Goal: Task Accomplishment & Management: Complete application form

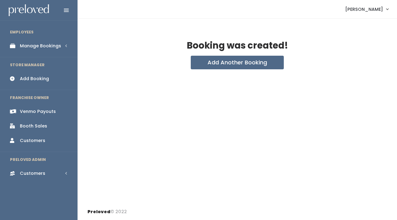
click at [46, 47] on div "Manage Bookings" at bounding box center [40, 46] width 41 height 7
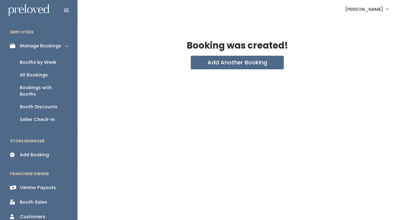
click at [47, 61] on div "Booths by Week" at bounding box center [38, 62] width 37 height 7
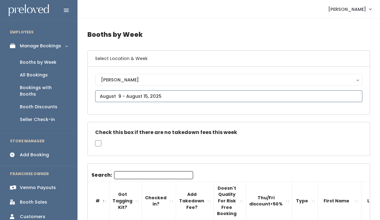
click at [134, 94] on input "text" at bounding box center [228, 96] width 267 height 12
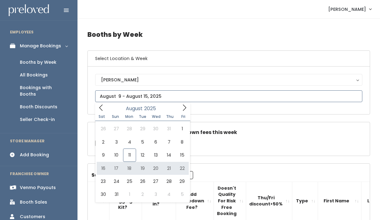
type input "August 16 to August 22"
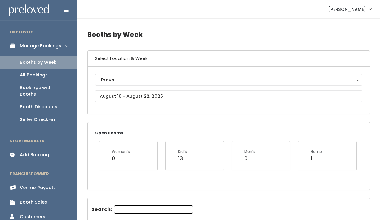
click at [43, 152] on div "Add Booking" at bounding box center [34, 155] width 29 height 7
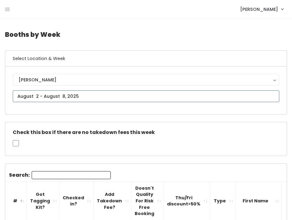
click at [46, 95] on input "text" at bounding box center [146, 96] width 266 height 12
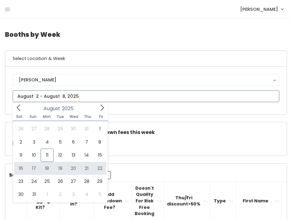
type input "August 16 to August 22"
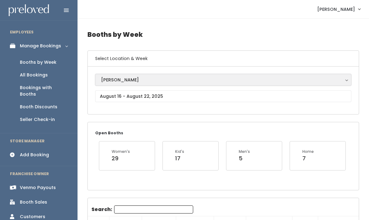
click at [112, 78] on div "[PERSON_NAME]" at bounding box center [223, 80] width 244 height 7
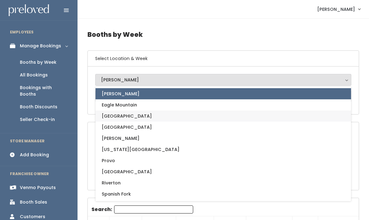
click at [125, 116] on span "[GEOGRAPHIC_DATA]" at bounding box center [127, 116] width 50 height 7
select select "17"
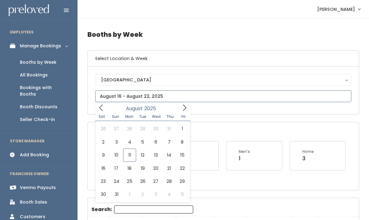
click at [130, 98] on input "text" at bounding box center [223, 96] width 256 height 12
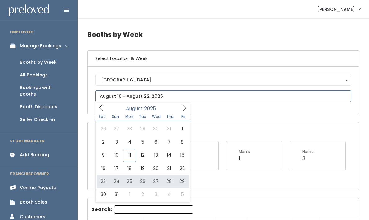
type input "August 23 to August 29"
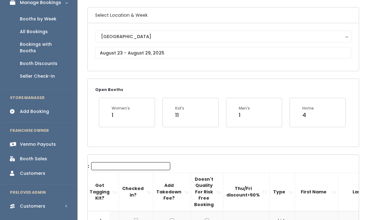
scroll to position [45, 0]
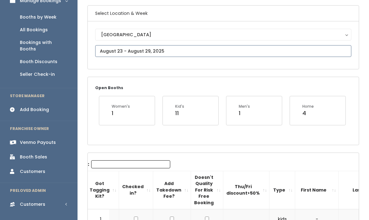
click at [126, 48] on input "text" at bounding box center [223, 51] width 256 height 12
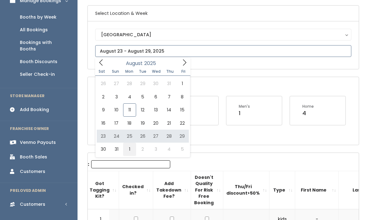
type input "August 30 to September 5"
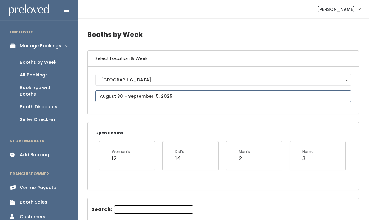
click at [106, 100] on input "text" at bounding box center [223, 96] width 256 height 12
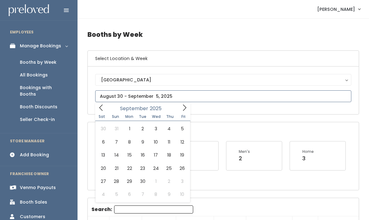
click at [184, 110] on icon at bounding box center [184, 107] width 7 height 7
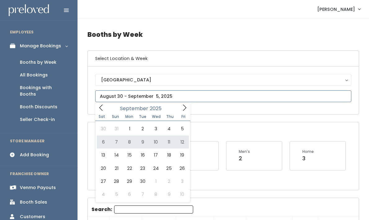
type input "September 6 to September 12"
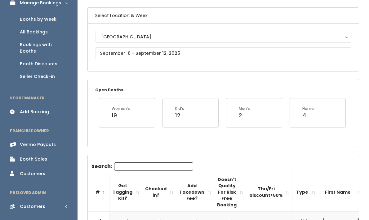
scroll to position [43, 0]
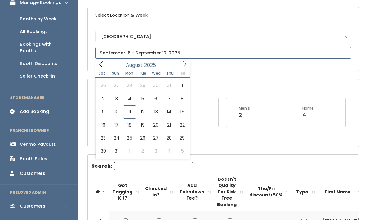
click at [139, 54] on input "text" at bounding box center [223, 53] width 256 height 12
click at [186, 64] on icon at bounding box center [184, 64] width 7 height 7
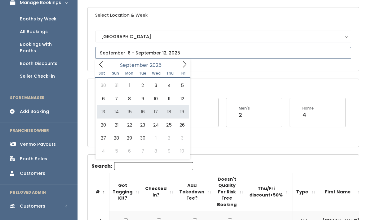
type input "September 13 to September 19"
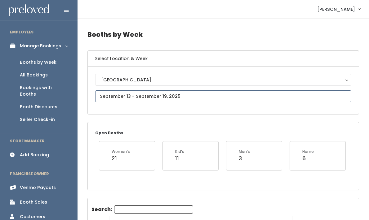
click at [138, 99] on input "text" at bounding box center [223, 96] width 256 height 12
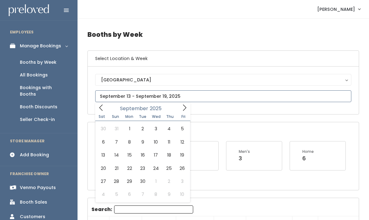
click at [182, 108] on icon at bounding box center [184, 107] width 7 height 7
type input "September 20 to September 26"
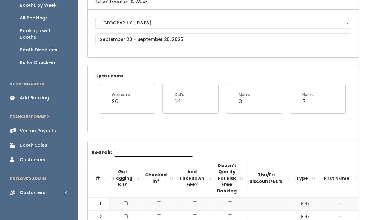
scroll to position [34, 0]
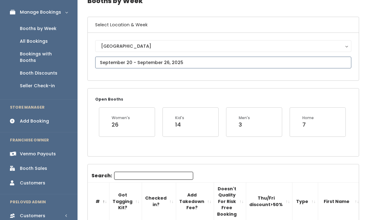
click at [123, 63] on input "text" at bounding box center [223, 63] width 256 height 12
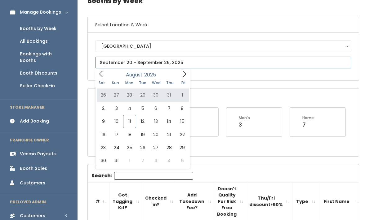
click at [185, 73] on icon at bounding box center [184, 74] width 7 height 7
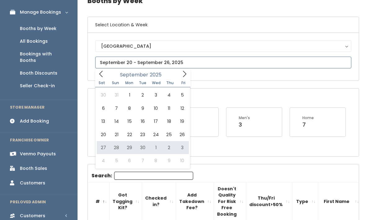
type input "September 27 to October 3"
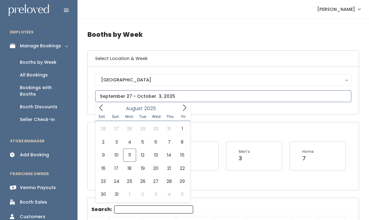
click at [151, 101] on input "text" at bounding box center [223, 96] width 256 height 12
click at [182, 108] on icon at bounding box center [184, 107] width 7 height 7
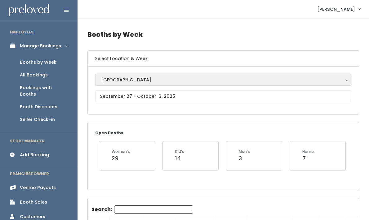
click at [109, 80] on div "[GEOGRAPHIC_DATA]" at bounding box center [223, 80] width 244 height 7
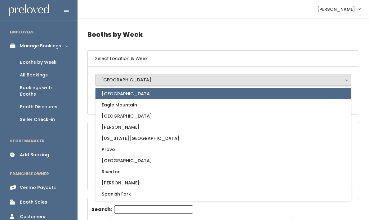
click at [109, 80] on div "[GEOGRAPHIC_DATA]" at bounding box center [223, 80] width 244 height 7
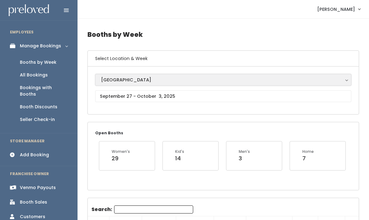
click at [124, 82] on div "[GEOGRAPHIC_DATA]" at bounding box center [223, 80] width 244 height 7
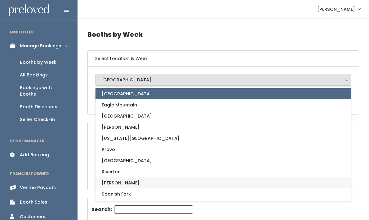
click at [117, 183] on link "[PERSON_NAME]" at bounding box center [222, 183] width 255 height 11
select select "3"
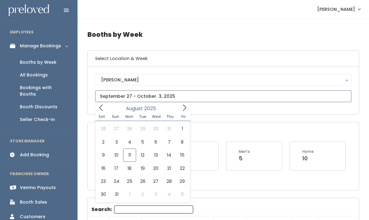
click at [131, 100] on input "text" at bounding box center [223, 96] width 256 height 12
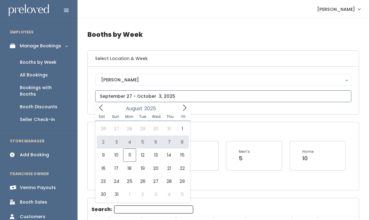
type input "August 2 to August 8"
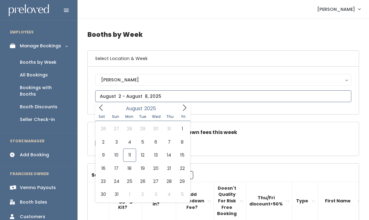
click at [142, 97] on input "text" at bounding box center [223, 96] width 256 height 12
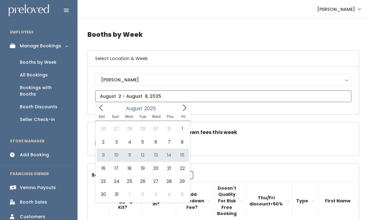
type input "[DATE] to [DATE]"
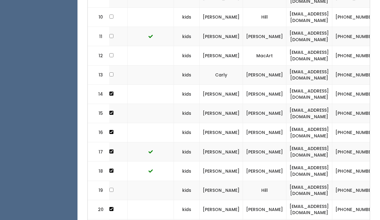
scroll to position [0, 182]
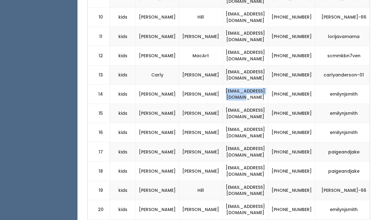
drag, startPoint x: 200, startPoint y: 93, endPoint x: 257, endPoint y: 91, distance: 56.7
click at [257, 91] on td "emilynjsmith@gmail.com" at bounding box center [246, 94] width 46 height 19
copy td "emilynjsmith@gmail.com"
drag, startPoint x: 201, startPoint y: 153, endPoint x: 256, endPoint y: 152, distance: 54.5
click at [256, 152] on td "paigelyoung@gmail.com" at bounding box center [246, 152] width 46 height 19
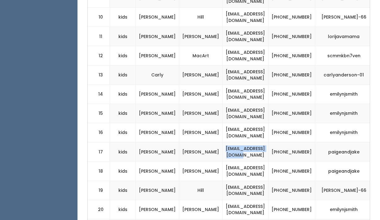
copy td "paigelyoung@gmail.com"
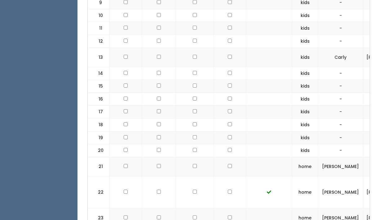
scroll to position [374, 0]
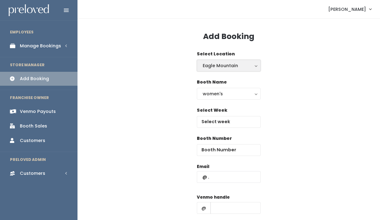
click at [215, 64] on div "Eagle Mountain" at bounding box center [229, 65] width 52 height 7
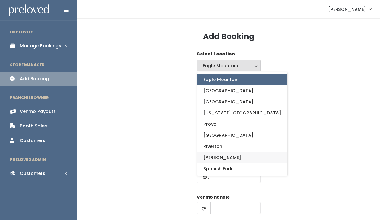
click at [214, 157] on span "Sandy" at bounding box center [222, 157] width 38 height 7
select select "3"
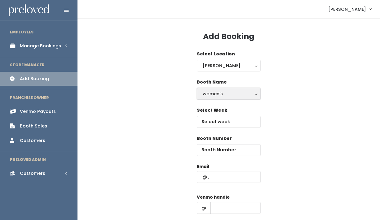
click at [218, 94] on div "women's" at bounding box center [229, 93] width 52 height 7
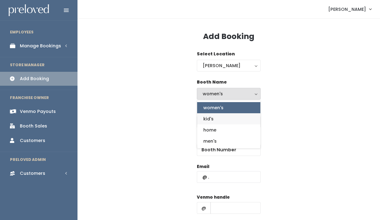
click at [214, 116] on link "kid's" at bounding box center [228, 118] width 63 height 11
select select "kids"
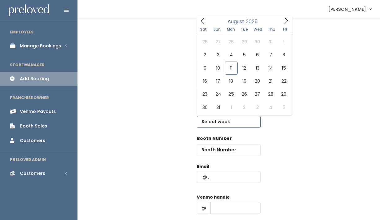
click at [221, 122] on input "text" at bounding box center [229, 122] width 64 height 12
type input "[DATE] to [DATE]"
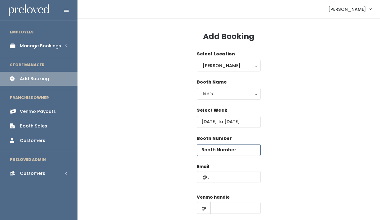
click at [216, 151] on input "number" at bounding box center [229, 150] width 64 height 12
type input "14"
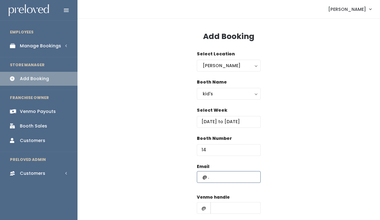
click at [222, 177] on input "text" at bounding box center [229, 177] width 64 height 12
paste input "[EMAIL_ADDRESS][DOMAIN_NAME]"
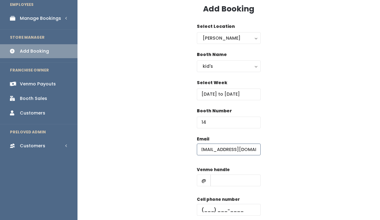
scroll to position [30, 0]
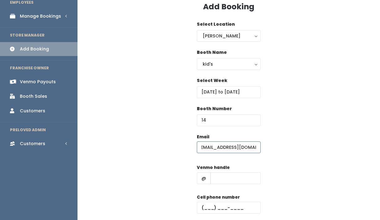
type input "[EMAIL_ADDRESS][DOMAIN_NAME]"
click at [231, 182] on input "text" at bounding box center [235, 179] width 50 height 12
type input "?"
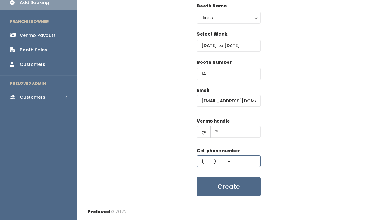
click at [207, 161] on input "text" at bounding box center [229, 162] width 64 height 12
type input "(1__) ___-____"
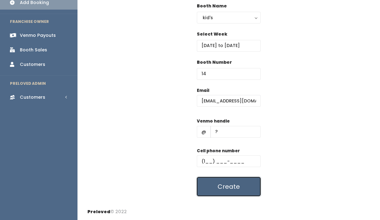
click at [244, 185] on button "Create" at bounding box center [229, 186] width 64 height 19
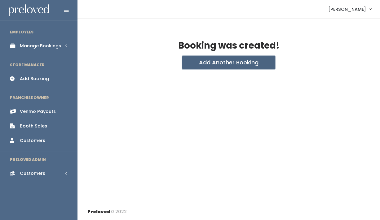
click at [239, 66] on button "Add Another Booking" at bounding box center [228, 63] width 93 height 14
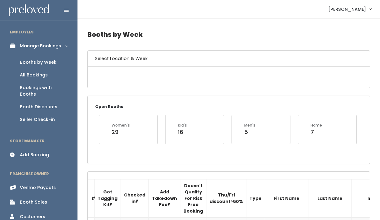
scroll to position [374, 0]
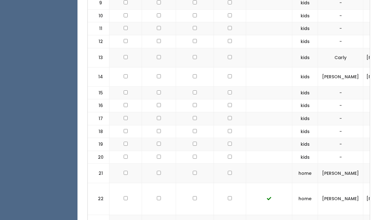
checkbox input "true"
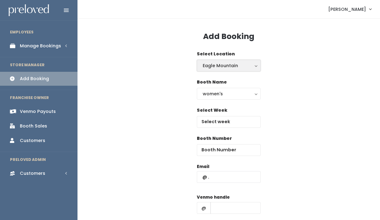
click at [235, 66] on div "Eagle Mountain" at bounding box center [229, 65] width 52 height 7
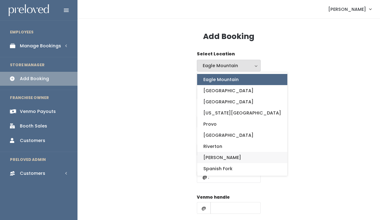
click at [219, 155] on link "[PERSON_NAME]" at bounding box center [242, 157] width 90 height 11
select select "3"
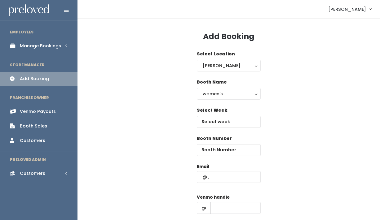
click at [217, 87] on div "Booth Name women's kid's home men's women's" at bounding box center [229, 89] width 64 height 21
click at [217, 95] on div "women's" at bounding box center [229, 93] width 52 height 7
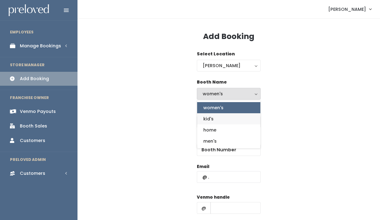
click at [211, 123] on link "kid's" at bounding box center [228, 118] width 63 height 11
select select "kids"
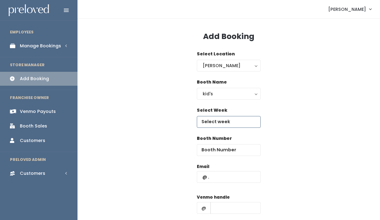
click at [211, 123] on input "text" at bounding box center [229, 122] width 64 height 12
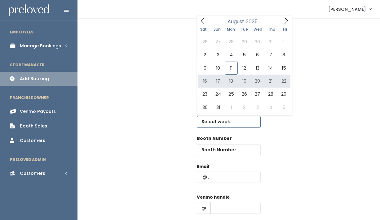
type input "August 16 to August 22"
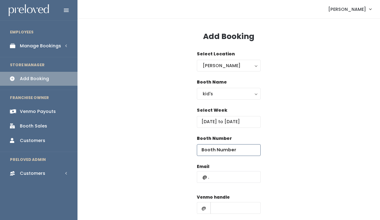
click at [215, 148] on input "number" at bounding box center [229, 150] width 64 height 12
type input "20"
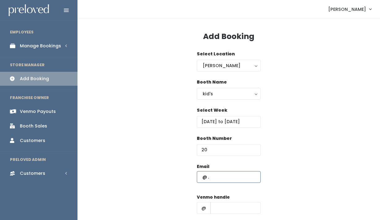
paste input "emilynjsmith@gmail.com"
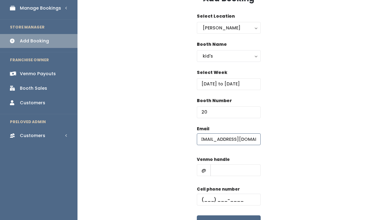
scroll to position [38, 0]
type input "emilynjsmith@gmail.com"
click at [227, 175] on input "text" at bounding box center [235, 170] width 50 height 12
type input "?"
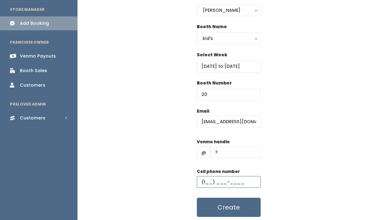
scroll to position [55, 0]
type input "(1__) ___-____"
click at [235, 214] on button "Create" at bounding box center [229, 207] width 64 height 19
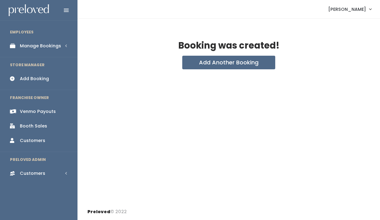
click at [204, 71] on div "Booking was created! Add Another Booking" at bounding box center [228, 111] width 302 height 185
click at [211, 60] on button "Add Another Booking" at bounding box center [228, 63] width 93 height 14
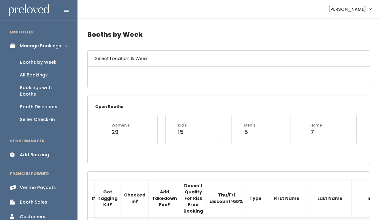
scroll to position [374, 0]
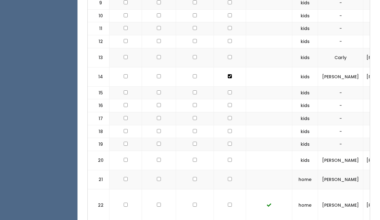
checkbox input "true"
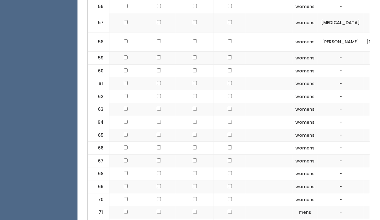
scroll to position [1081, 0]
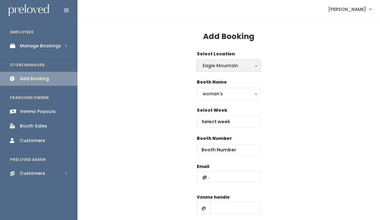
click at [218, 63] on div "Eagle Mountain" at bounding box center [229, 65] width 52 height 7
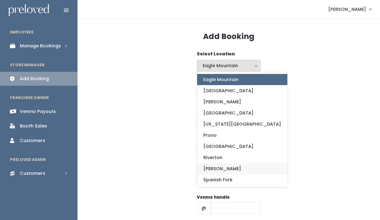
click at [212, 165] on link "[PERSON_NAME]" at bounding box center [242, 168] width 90 height 11
select select "3"
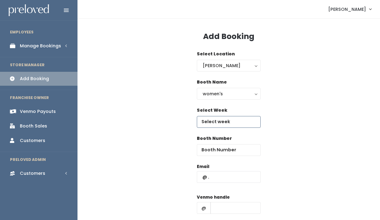
click at [216, 124] on input "text" at bounding box center [229, 122] width 64 height 12
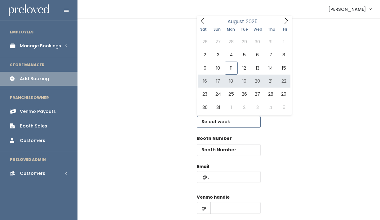
type input "[DATE] to [DATE]"
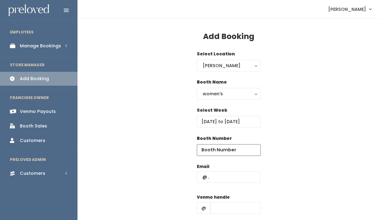
click at [218, 145] on input "number" at bounding box center [229, 150] width 64 height 12
type input "65"
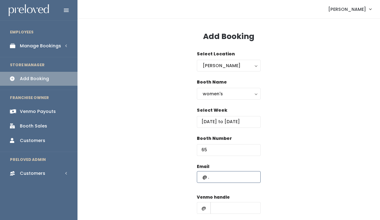
click at [224, 176] on input "text" at bounding box center [229, 177] width 64 height 12
paste input "[EMAIL_ADDRESS][DOMAIN_NAME]"
type input "[EMAIL_ADDRESS][DOMAIN_NAME]"
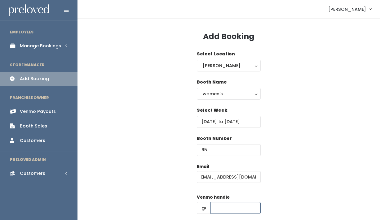
scroll to position [0, 0]
type input "?"
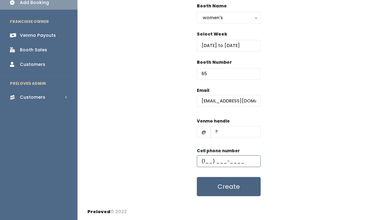
type input "(1__) ___-____"
click at [235, 180] on button "Create" at bounding box center [229, 186] width 64 height 19
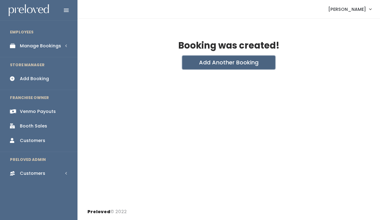
click at [239, 57] on button "Add Another Booking" at bounding box center [228, 63] width 93 height 14
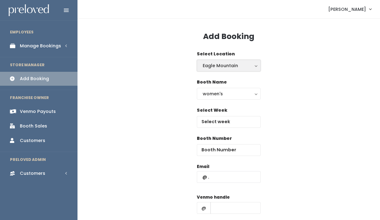
click at [224, 68] on div "Eagle Mountain" at bounding box center [229, 65] width 52 height 7
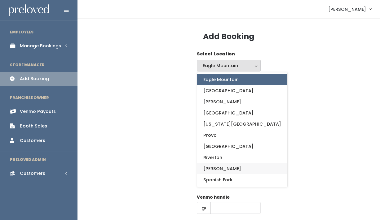
click at [214, 168] on span "[PERSON_NAME]" at bounding box center [222, 168] width 38 height 7
select select "3"
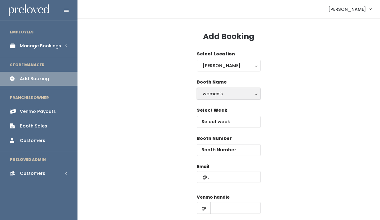
click at [220, 96] on div "women's" at bounding box center [229, 93] width 52 height 7
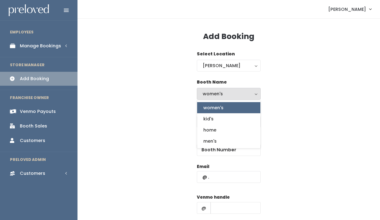
click at [220, 96] on div "women's" at bounding box center [229, 93] width 52 height 7
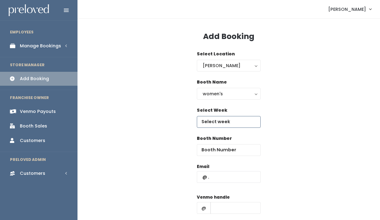
click at [217, 120] on input "text" at bounding box center [229, 122] width 64 height 12
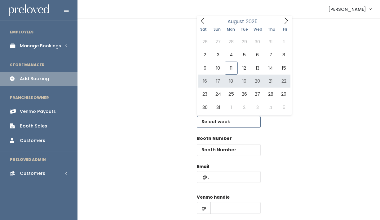
type input "[DATE] to [DATE]"
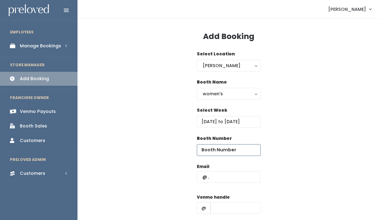
click at [222, 153] on input "number" at bounding box center [229, 150] width 64 height 12
type input "66"
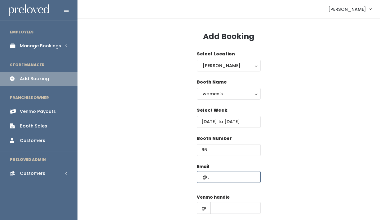
click at [221, 175] on input "text" at bounding box center [229, 177] width 64 height 12
paste input "[EMAIL_ADDRESS][DOMAIN_NAME]"
type input "emilynjsmith@gmail.com"
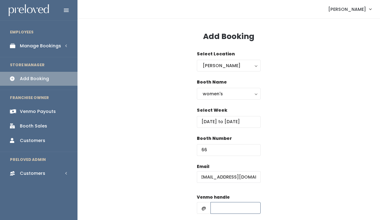
scroll to position [0, 0]
type input "?"
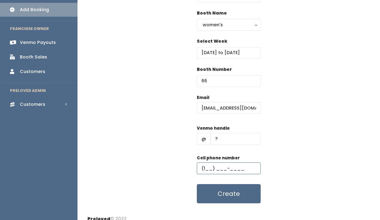
scroll to position [73, 0]
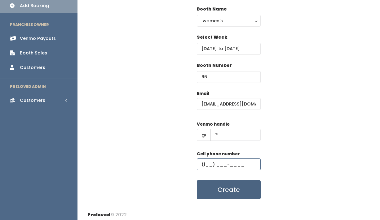
type input "(1__) ___-____"
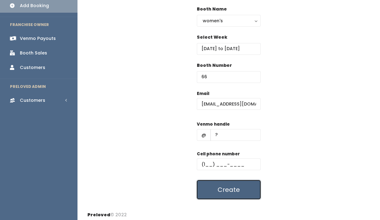
click at [249, 189] on button "Create" at bounding box center [229, 189] width 64 height 19
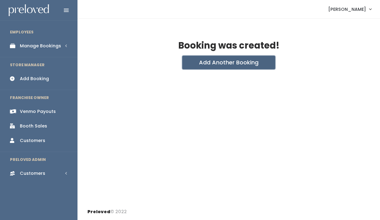
click at [243, 64] on button "Add Another Booking" at bounding box center [228, 63] width 93 height 14
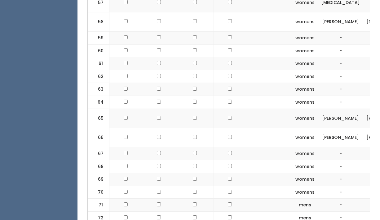
scroll to position [1105, 0]
checkbox input "true"
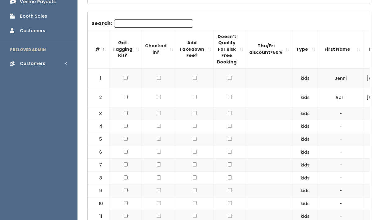
scroll to position [0, 0]
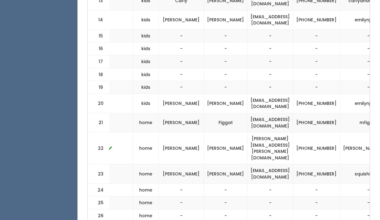
scroll to position [0, 177]
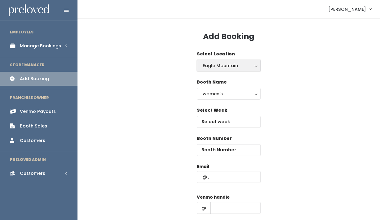
click at [234, 68] on div "Eagle Mountain" at bounding box center [229, 65] width 52 height 7
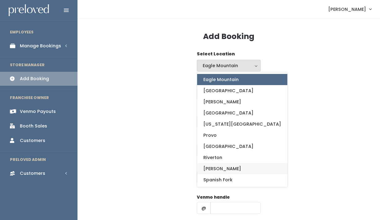
click at [216, 172] on span "[PERSON_NAME]" at bounding box center [222, 168] width 38 height 7
select select "3"
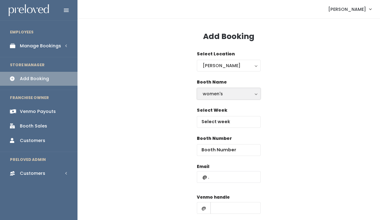
click at [220, 90] on button "women's" at bounding box center [229, 94] width 64 height 12
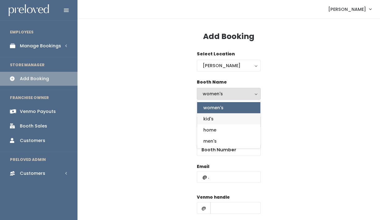
click at [217, 121] on link "kid's" at bounding box center [228, 118] width 63 height 11
select select "kids"
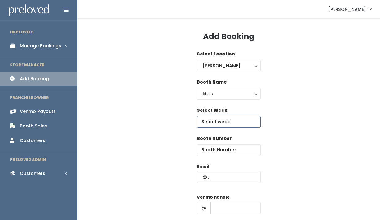
click at [217, 121] on input "text" at bounding box center [229, 122] width 64 height 12
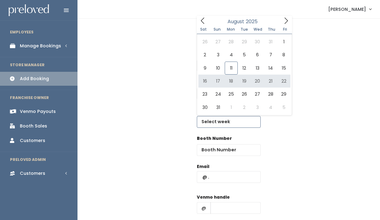
type input "August 16 to August 22"
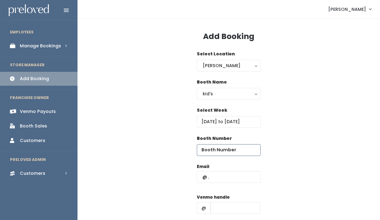
click at [220, 151] on input "number" at bounding box center [229, 150] width 64 height 12
type input "17"
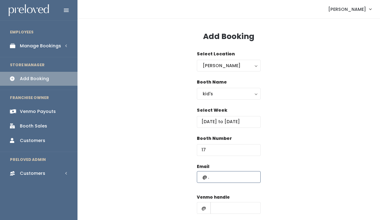
paste input "paigelyoung@gmail.com"
type input "paigelyoung@gmail.com"
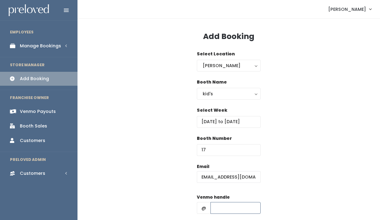
click at [242, 209] on input "text" at bounding box center [235, 208] width 50 height 12
type input "?"
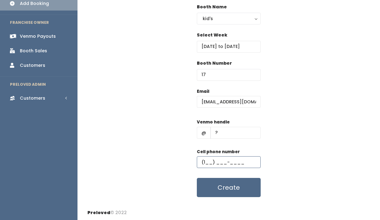
scroll to position [76, 0]
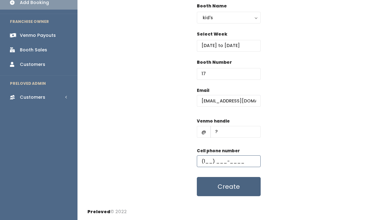
type input "(1__) ___-____"
click at [241, 186] on button "Create" at bounding box center [229, 186] width 64 height 19
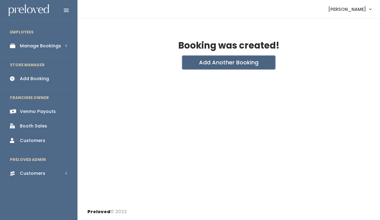
click at [238, 62] on button "Add Another Booking" at bounding box center [228, 63] width 93 height 14
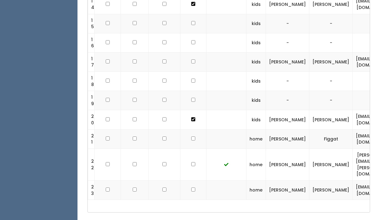
scroll to position [431, 0]
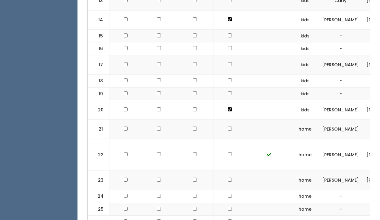
checkbox input "true"
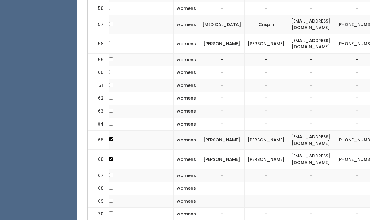
scroll to position [0, 177]
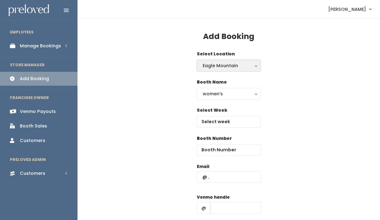
click at [229, 67] on div "Eagle Mountain" at bounding box center [229, 65] width 52 height 7
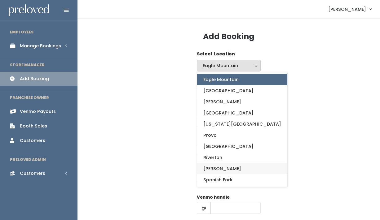
click at [218, 168] on link "[PERSON_NAME]" at bounding box center [242, 168] width 90 height 11
select select "3"
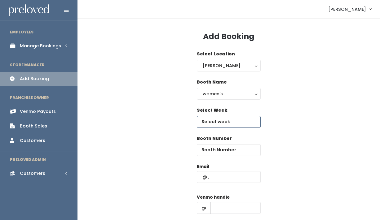
click at [219, 123] on input "text" at bounding box center [229, 122] width 64 height 12
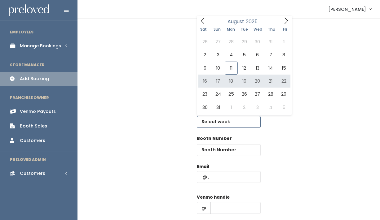
type input "August 16 to August 22"
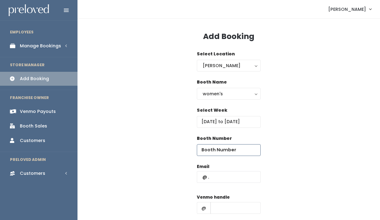
click at [215, 152] on input "number" at bounding box center [229, 150] width 64 height 12
type input "67"
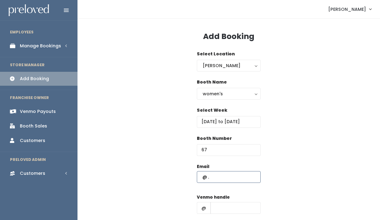
paste input "paigelyoung@gmail.com"
type input "paigelyoung@gmail.com"
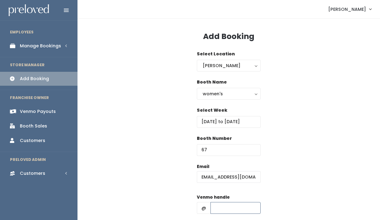
scroll to position [0, 0]
type input "1"
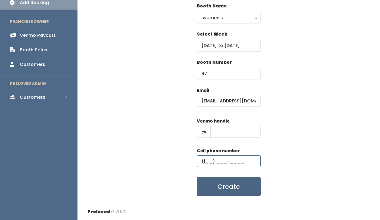
type input "(1__) ___-____"
click at [228, 184] on button "Create" at bounding box center [229, 186] width 64 height 19
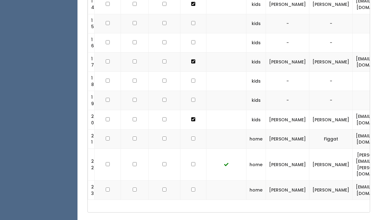
scroll to position [1089, 0]
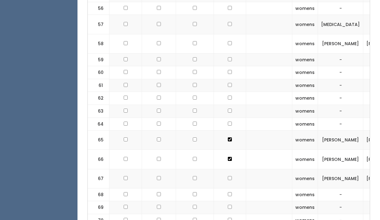
checkbox input "true"
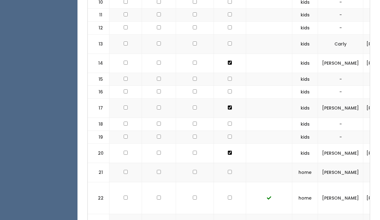
scroll to position [386, 0]
